Goal: Task Accomplishment & Management: Complete application form

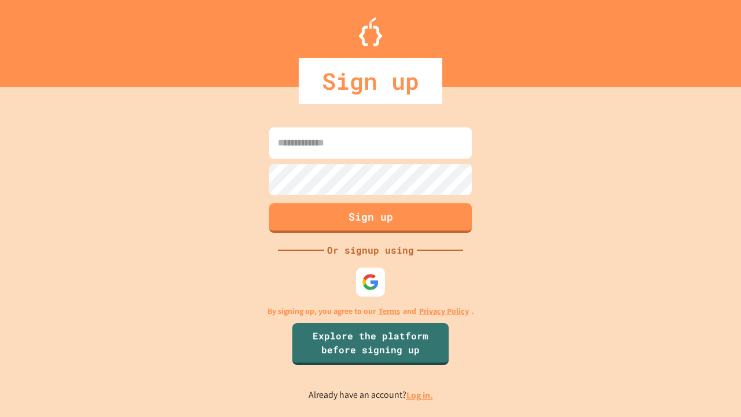
click at [420, 395] on link "Log in." at bounding box center [419, 395] width 27 height 12
